Goal: Ask a question: Seek information or help from site administrators or community

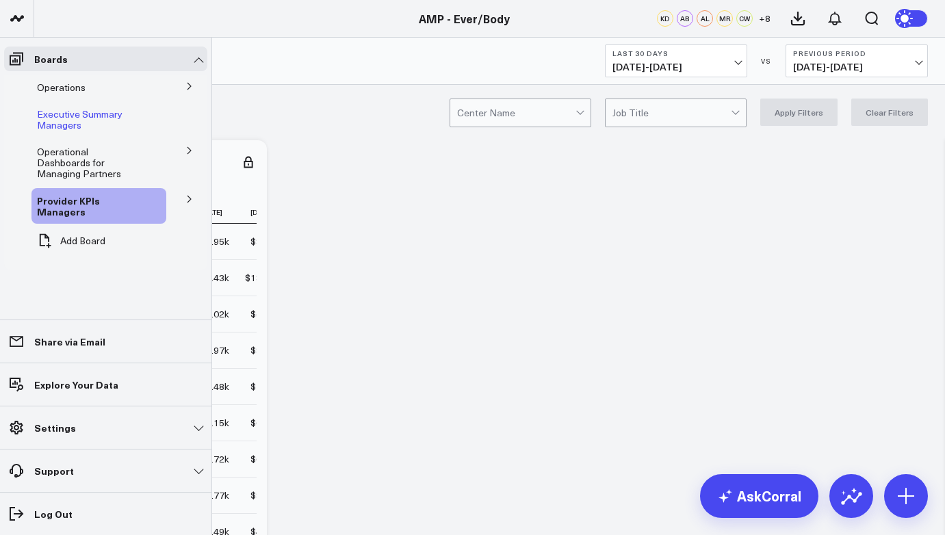
click at [152, 127] on div "Executive Summary Managers" at bounding box center [98, 120] width 135 height 36
click at [97, 119] on span "Executive Summary Managers" at bounding box center [80, 119] width 86 height 24
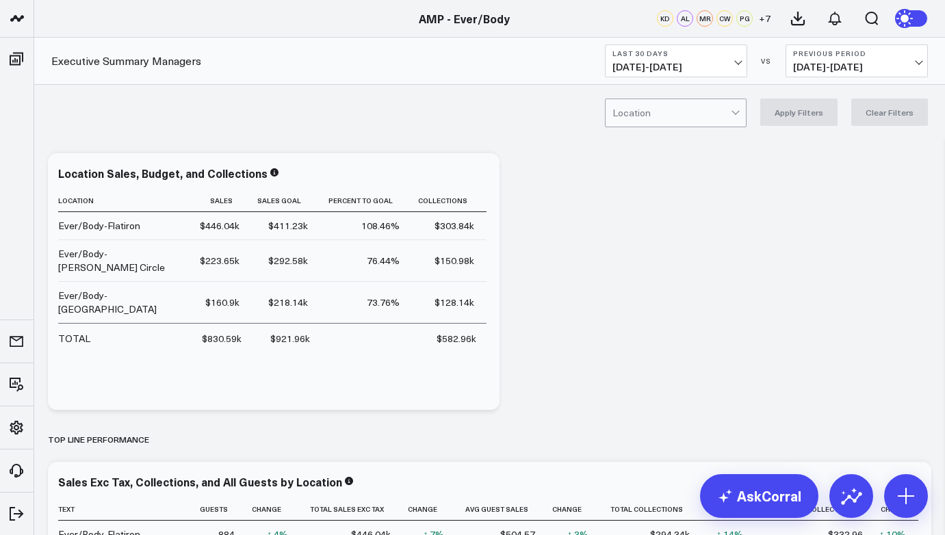
click at [735, 59] on button "Last 30 Days [DATE] - [DATE]" at bounding box center [676, 60] width 142 height 33
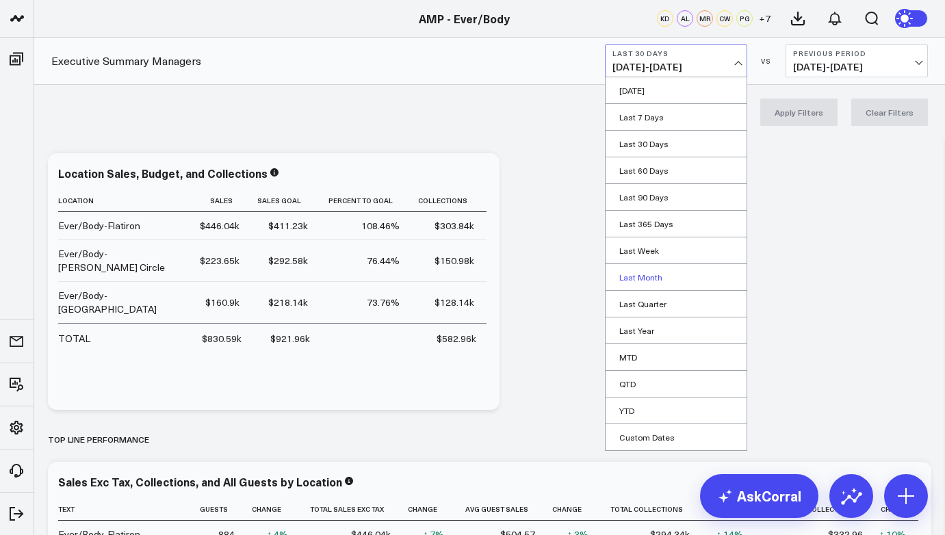
click at [648, 281] on link "Last Month" at bounding box center [676, 277] width 141 height 26
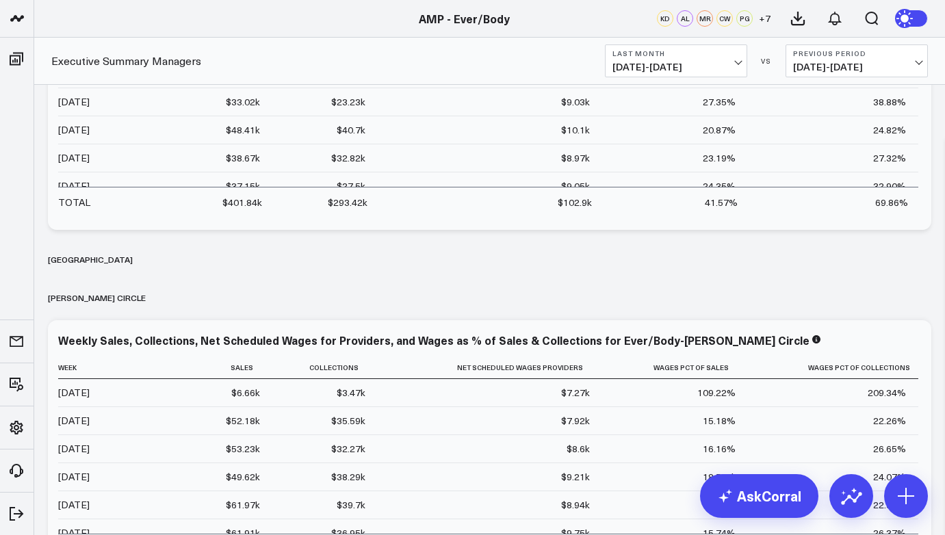
scroll to position [8205, 0]
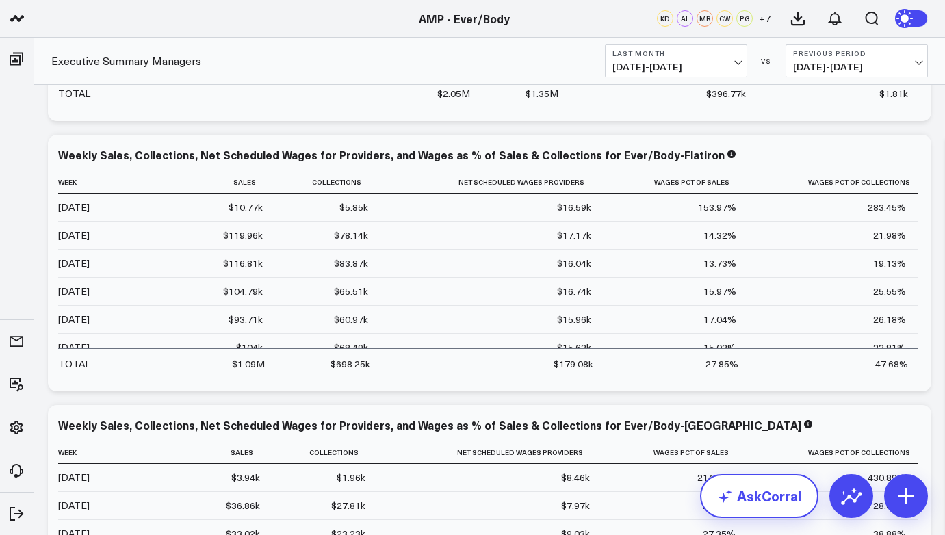
click at [726, 479] on link "AskCorral" at bounding box center [759, 496] width 118 height 44
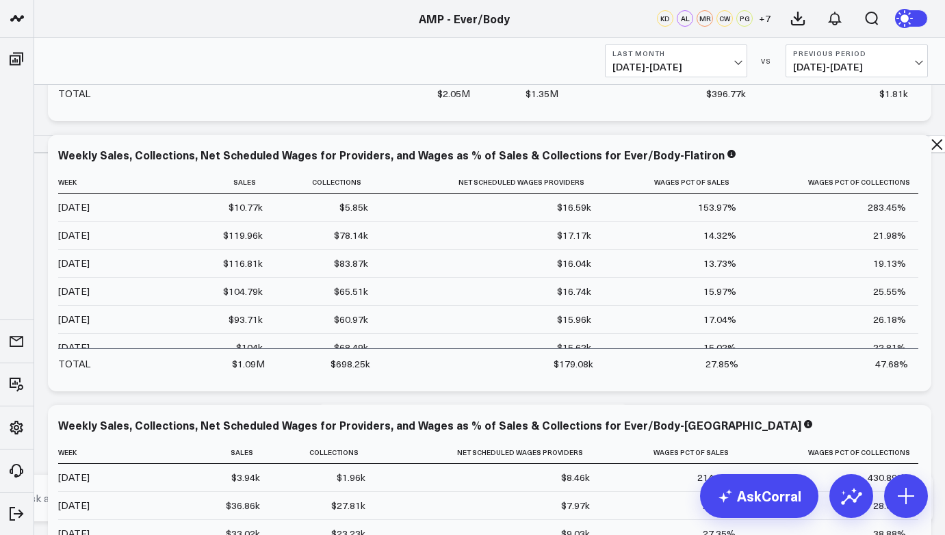
click at [514, 504] on textarea at bounding box center [461, 498] width 884 height 25
type textarea "Dermal filler sales at [GEOGRAPHIC_DATA] for August by provider"
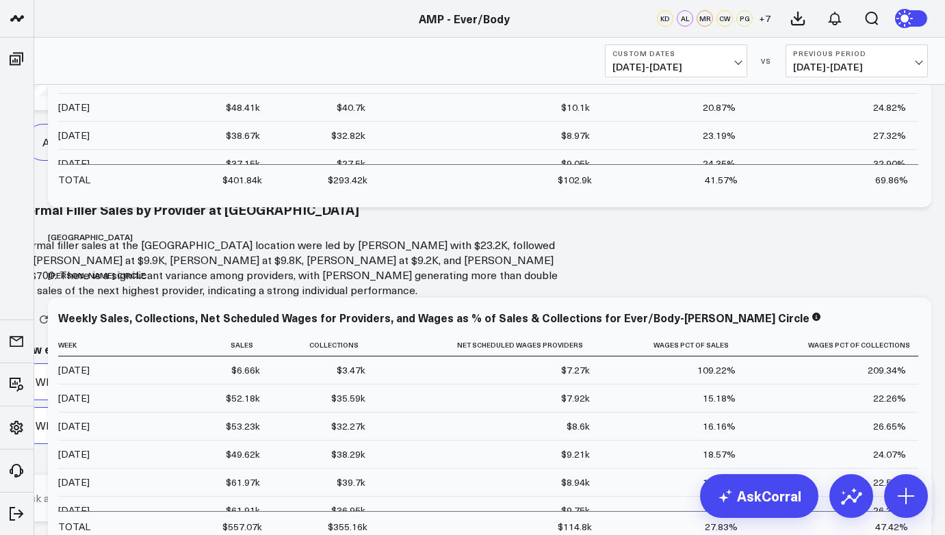
scroll to position [8666, 0]
